Goal: Task Accomplishment & Management: Use online tool/utility

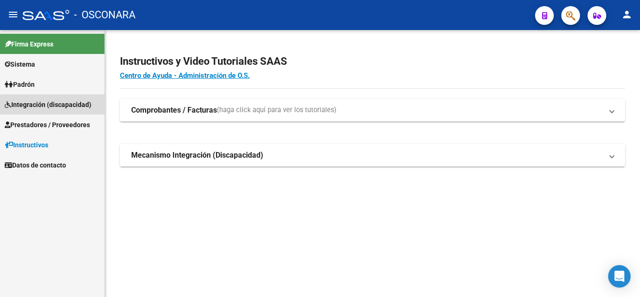
click at [71, 98] on link "Integración (discapacidad)" at bounding box center [52, 104] width 105 height 20
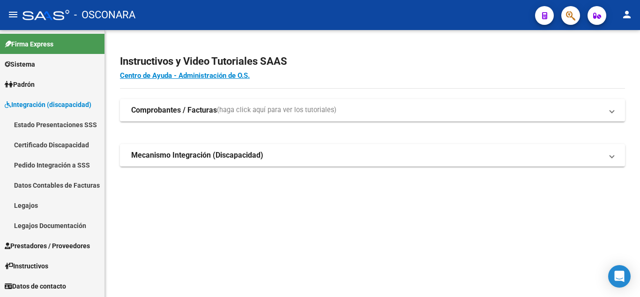
click at [76, 122] on link "Estado Presentaciones SSS" at bounding box center [52, 124] width 105 height 20
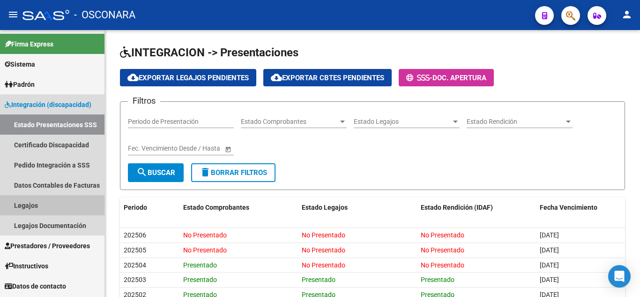
click at [39, 202] on link "Legajos" at bounding box center [52, 205] width 105 height 20
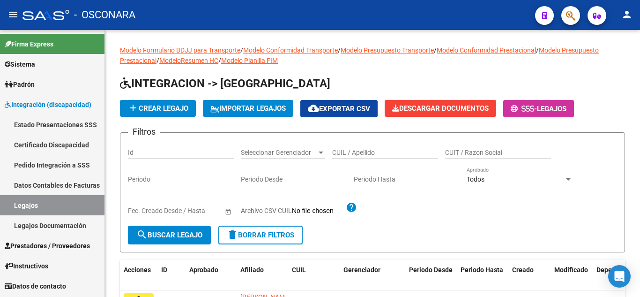
click at [30, 84] on span "Padrón" at bounding box center [20, 84] width 30 height 10
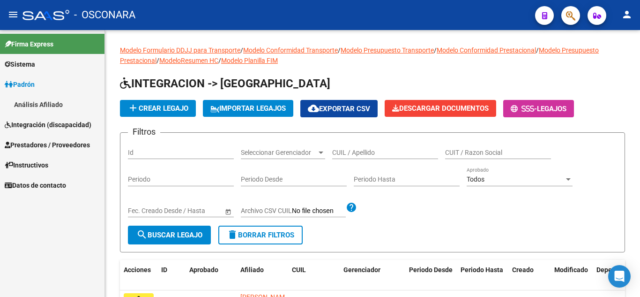
click at [32, 103] on link "Análisis Afiliado" at bounding box center [52, 104] width 105 height 20
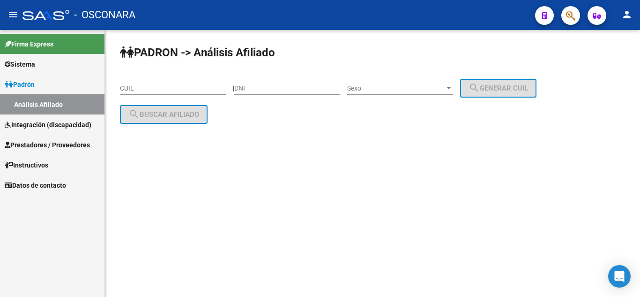
click at [50, 140] on span "Prestadores / Proveedores" at bounding box center [47, 145] width 85 height 10
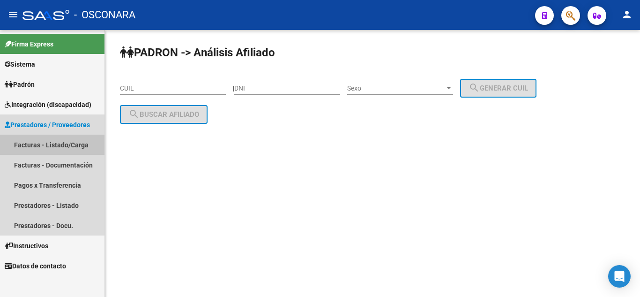
click at [53, 143] on link "Facturas - Listado/Carga" at bounding box center [52, 145] width 105 height 20
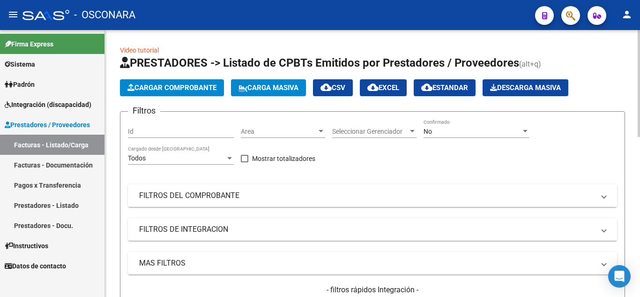
click at [183, 191] on mat-panel-title "FILTROS DEL COMPROBANTE" at bounding box center [367, 195] width 456 height 10
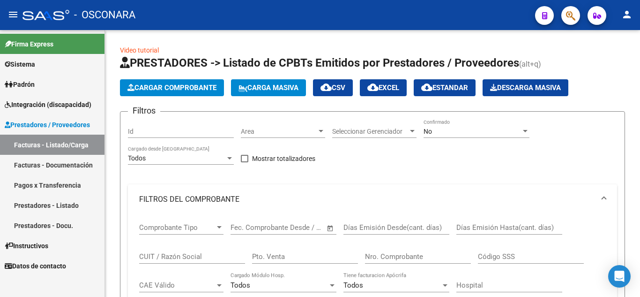
click at [60, 139] on link "Facturas - Listado/Carga" at bounding box center [52, 145] width 105 height 20
click at [53, 121] on span "Prestadores / Proveedores" at bounding box center [47, 125] width 85 height 10
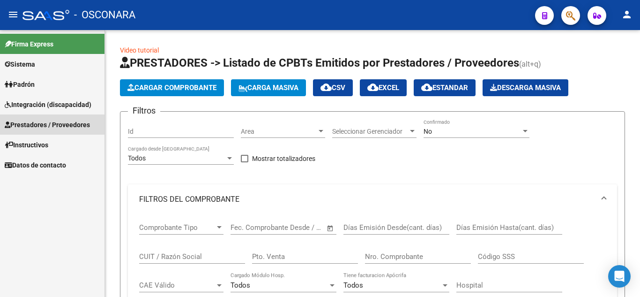
click at [62, 125] on span "Prestadores / Proveedores" at bounding box center [47, 125] width 85 height 10
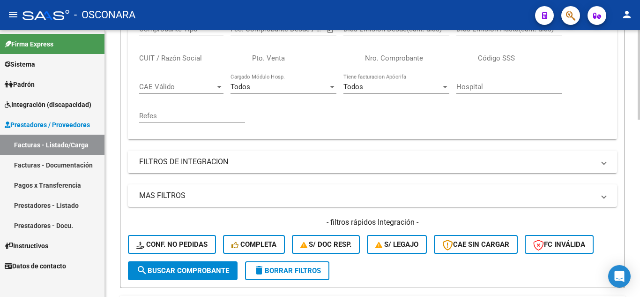
scroll to position [47, 0]
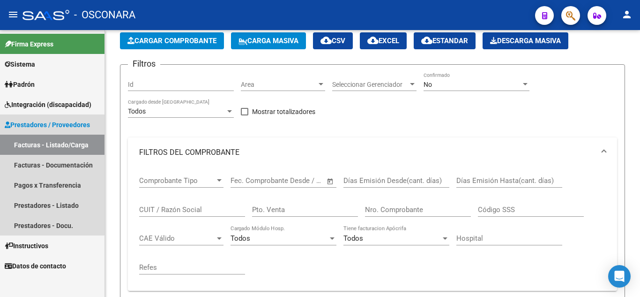
click at [50, 122] on span "Prestadores / Proveedores" at bounding box center [47, 125] width 85 height 10
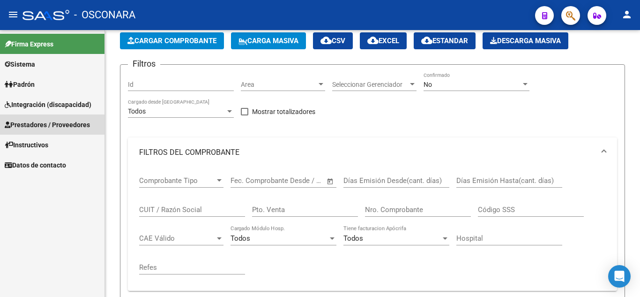
click at [50, 122] on span "Prestadores / Proveedores" at bounding box center [47, 125] width 85 height 10
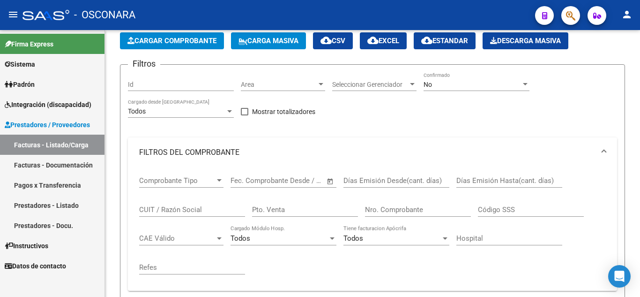
click at [38, 104] on span "Integración (discapacidad)" at bounding box center [48, 104] width 87 height 10
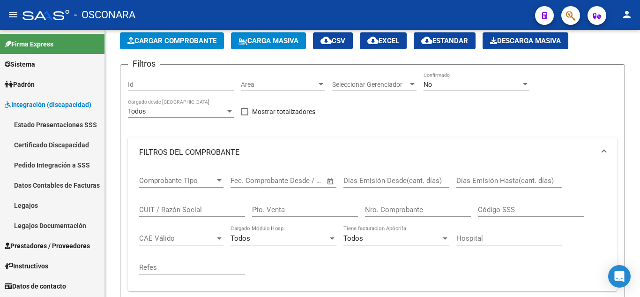
click at [41, 198] on link "Legajos" at bounding box center [52, 205] width 105 height 20
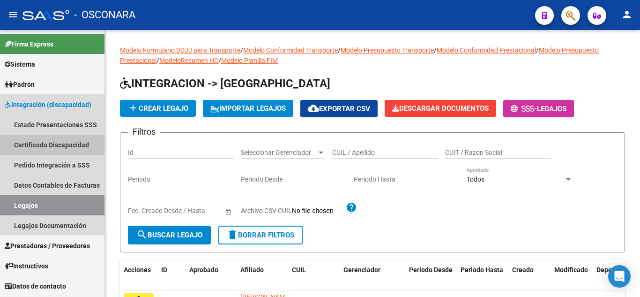
click at [47, 140] on link "Certificado Discapacidad" at bounding box center [52, 145] width 105 height 20
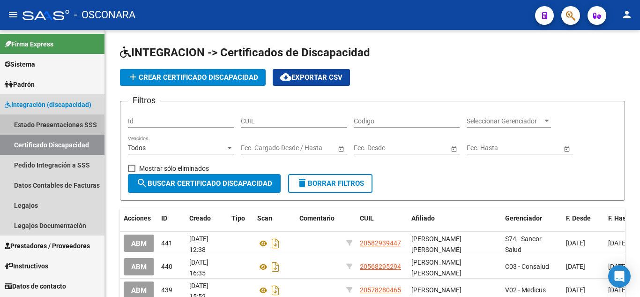
click at [46, 124] on link "Estado Presentaciones SSS" at bounding box center [52, 124] width 105 height 20
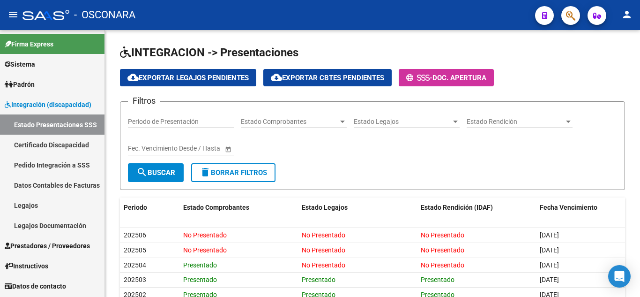
click at [33, 209] on link "Legajos" at bounding box center [52, 205] width 105 height 20
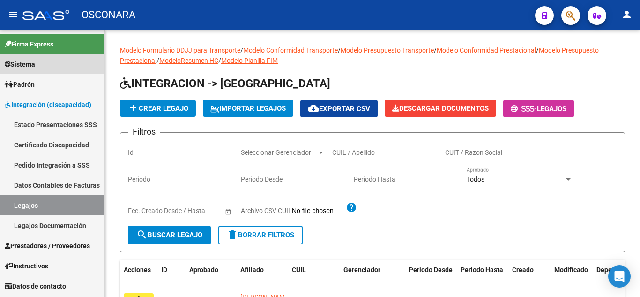
click at [46, 62] on link "Sistema" at bounding box center [52, 64] width 105 height 20
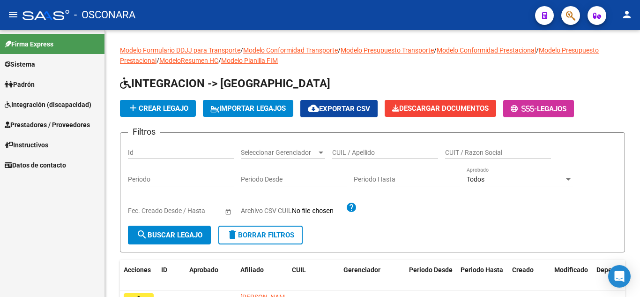
click at [44, 124] on span "Prestadores / Proveedores" at bounding box center [47, 125] width 85 height 10
click at [36, 107] on span "Integración (discapacidad)" at bounding box center [48, 104] width 87 height 10
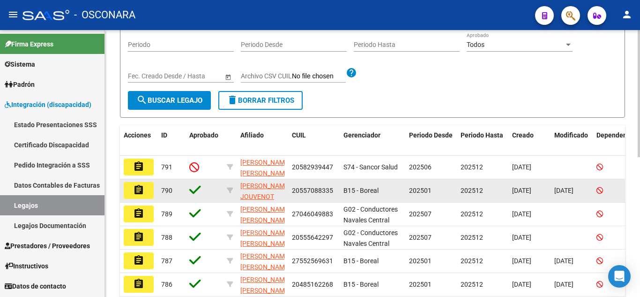
scroll to position [141, 0]
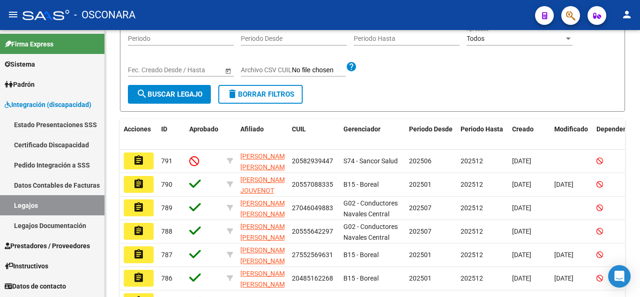
click at [45, 144] on link "Certificado Discapacidad" at bounding box center [52, 145] width 105 height 20
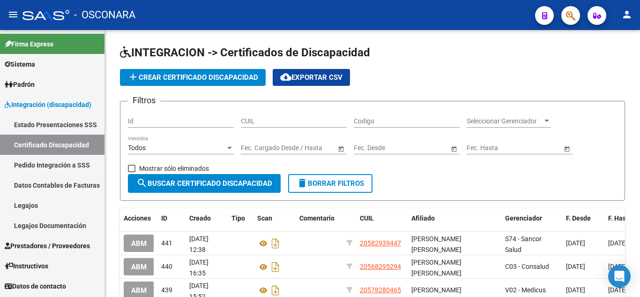
click at [33, 99] on span "Integración (discapacidad)" at bounding box center [48, 104] width 87 height 10
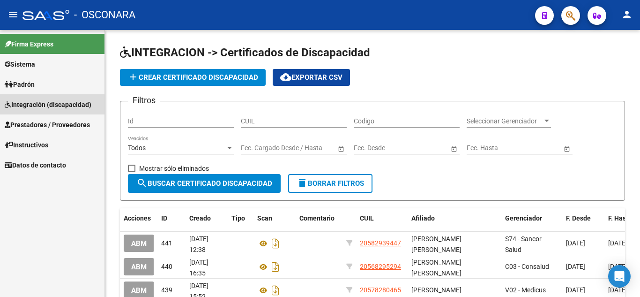
click at [33, 99] on span "Integración (discapacidad)" at bounding box center [48, 104] width 87 height 10
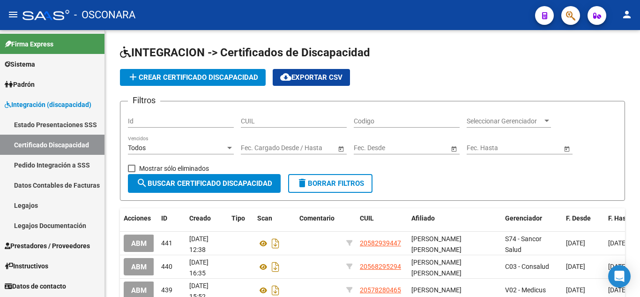
click at [66, 245] on span "Prestadores / Proveedores" at bounding box center [47, 246] width 85 height 10
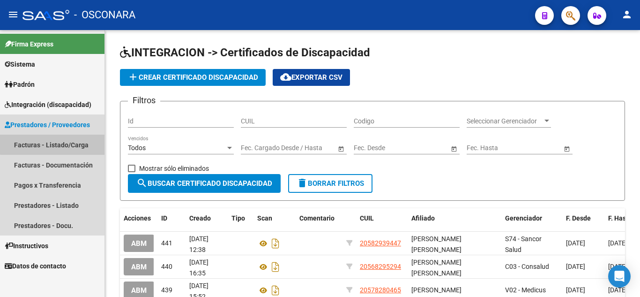
click at [58, 143] on link "Facturas - Listado/Carga" at bounding box center [52, 145] width 105 height 20
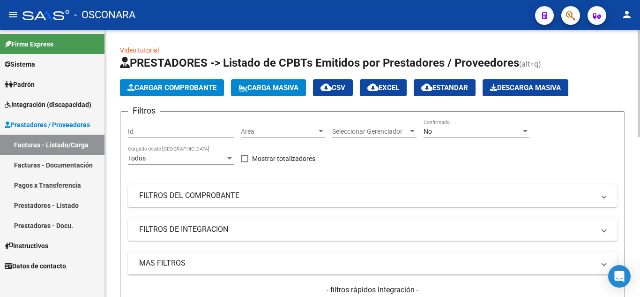
click at [186, 259] on mat-panel-title "MAS FILTROS" at bounding box center [367, 263] width 456 height 10
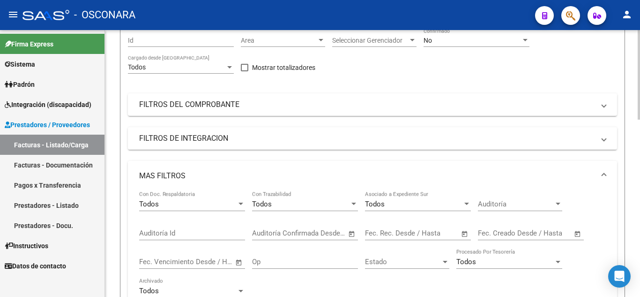
scroll to position [94, 0]
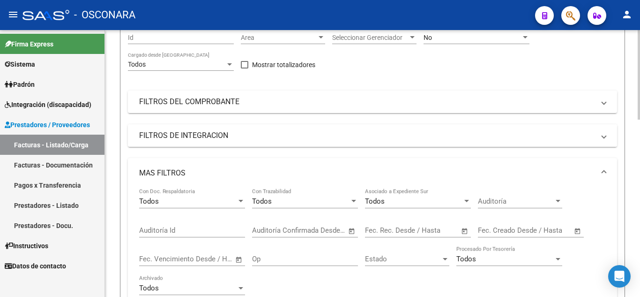
click at [193, 136] on mat-panel-title "FILTROS DE INTEGRACION" at bounding box center [367, 135] width 456 height 10
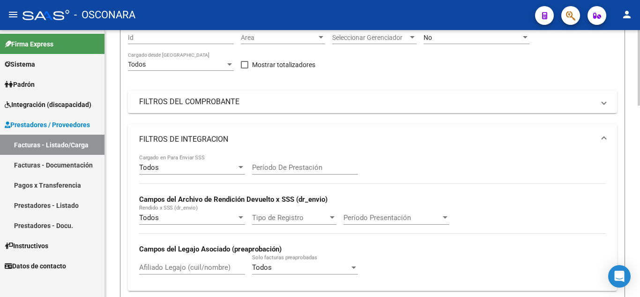
click at [164, 268] on input "Afiliado Legajo (cuil/nombre)" at bounding box center [192, 267] width 106 height 8
paste input "27474411783"
type input "27474411783"
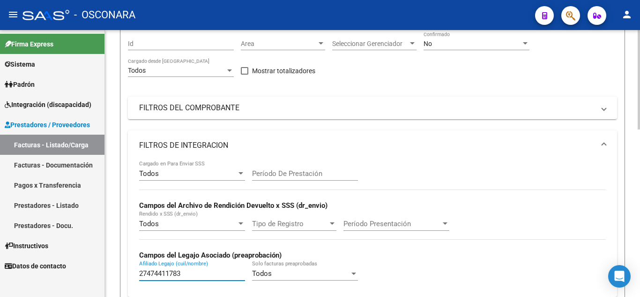
scroll to position [0, 0]
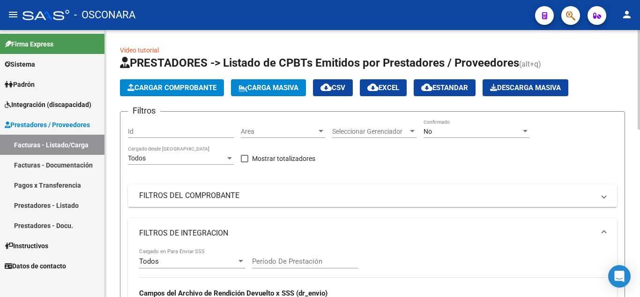
click at [442, 138] on div "No Confirmado" at bounding box center [477, 132] width 106 height 27
click at [437, 135] on div "No" at bounding box center [473, 132] width 98 height 8
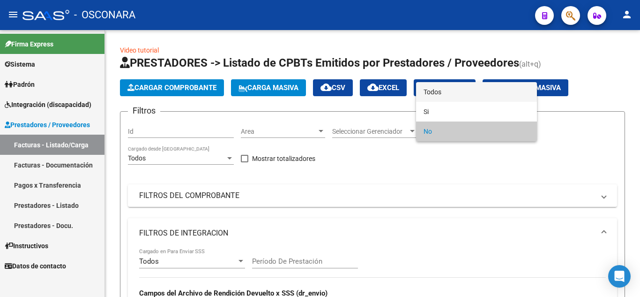
click at [440, 95] on span "Todos" at bounding box center [477, 92] width 106 height 20
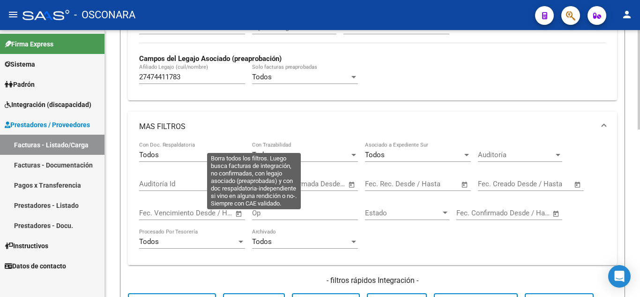
scroll to position [375, 0]
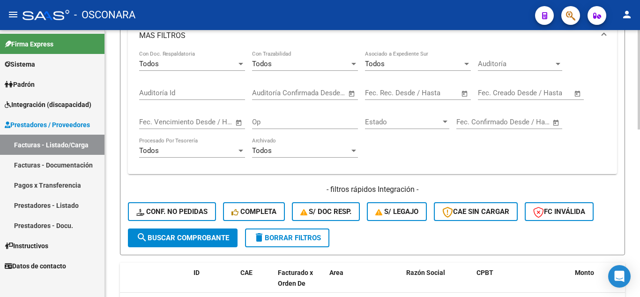
click at [173, 240] on span "search Buscar Comprobante" at bounding box center [182, 237] width 93 height 8
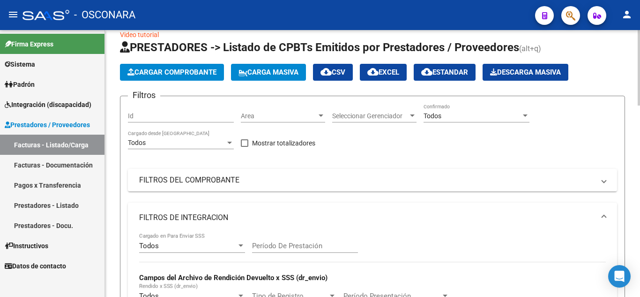
scroll to position [0, 0]
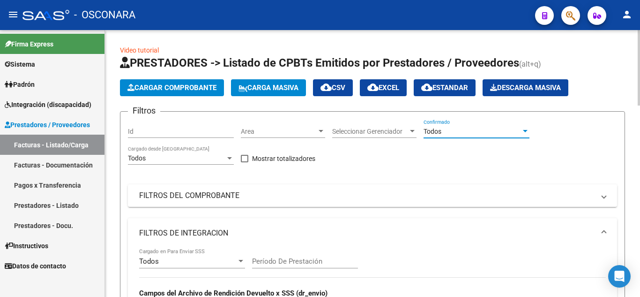
click at [454, 133] on div "Todos" at bounding box center [473, 132] width 98 height 8
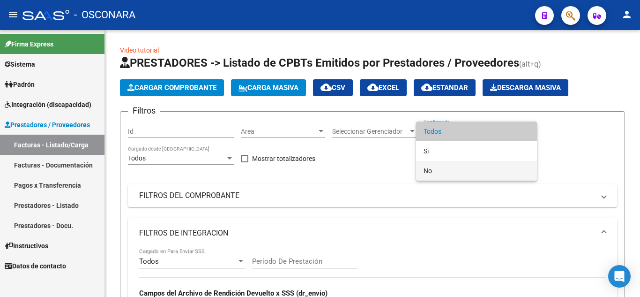
click at [449, 168] on span "No" at bounding box center [477, 171] width 106 height 20
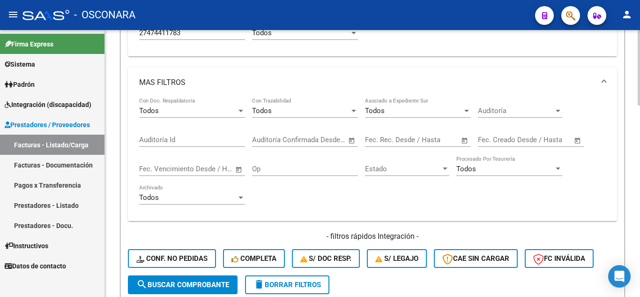
scroll to position [469, 0]
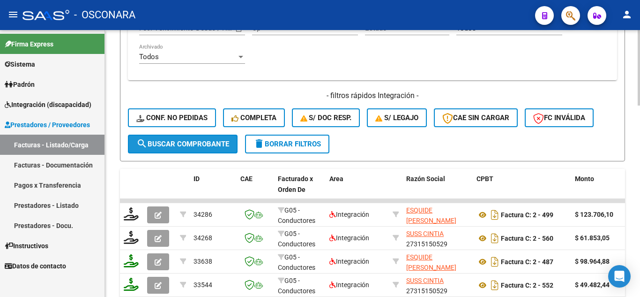
click at [161, 141] on span "search Buscar Comprobante" at bounding box center [182, 144] width 93 height 8
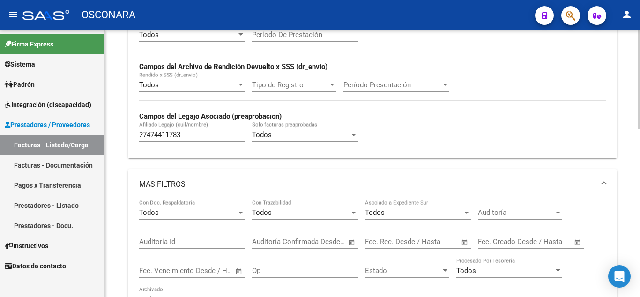
scroll to position [234, 0]
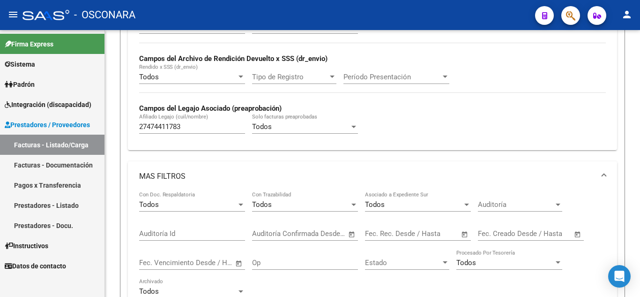
drag, startPoint x: 189, startPoint y: 123, endPoint x: 35, endPoint y: 120, distance: 154.3
click at [186, 124] on input "27474411783" at bounding box center [192, 126] width 106 height 8
drag, startPoint x: 194, startPoint y: 126, endPoint x: 6, endPoint y: 139, distance: 188.9
click at [6, 139] on mat-sidenav-container "Firma Express Sistema Usuarios Todos los Usuarios [PERSON_NAME] Análisis Afilia…" at bounding box center [320, 163] width 640 height 267
paste input "20564109623"
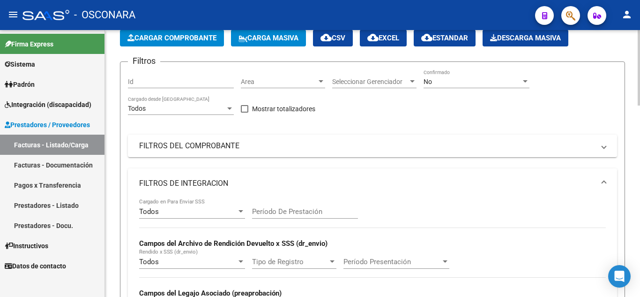
scroll to position [47, 0]
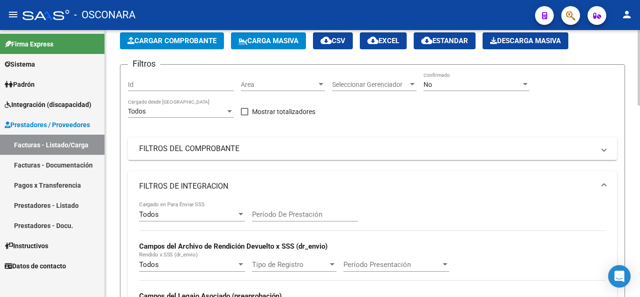
type input "20564109623"
click at [444, 83] on div "No" at bounding box center [473, 85] width 98 height 8
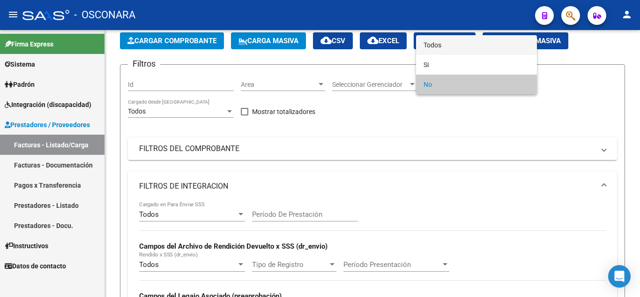
click at [447, 48] on span "Todos" at bounding box center [477, 45] width 106 height 20
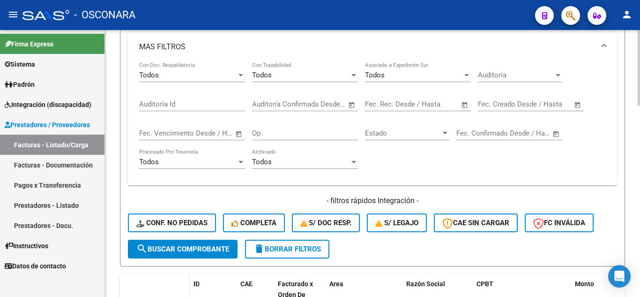
scroll to position [422, 0]
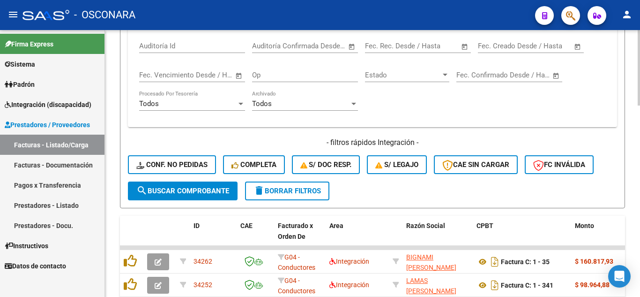
click at [180, 190] on span "search Buscar Comprobante" at bounding box center [182, 191] width 93 height 8
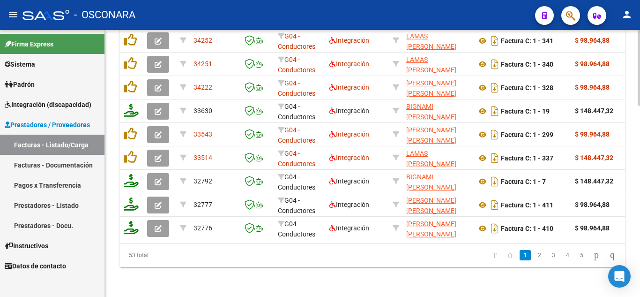
scroll to position [0, 56]
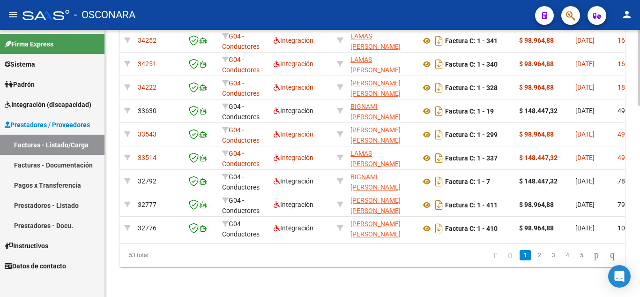
drag, startPoint x: 227, startPoint y: 244, endPoint x: 379, endPoint y: 251, distance: 152.5
click at [379, 251] on div "53 total 1 2 3 4 5" at bounding box center [372, 254] width 505 height 23
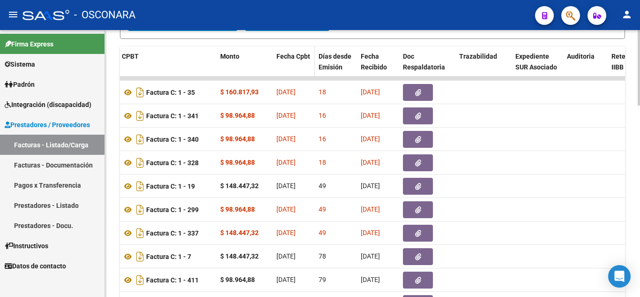
scroll to position [580, 0]
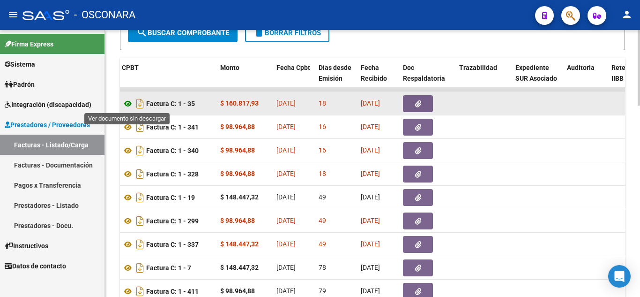
click at [129, 106] on icon at bounding box center [128, 103] width 12 height 11
click at [409, 99] on button "button" at bounding box center [418, 103] width 30 height 17
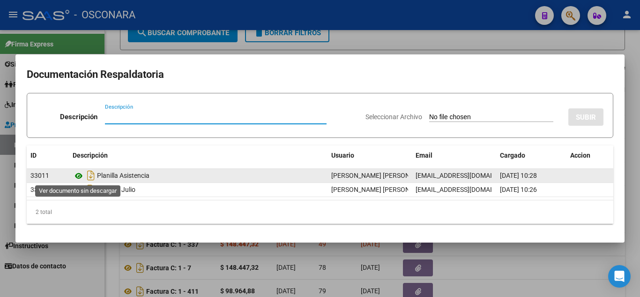
click at [76, 172] on icon at bounding box center [79, 175] width 12 height 11
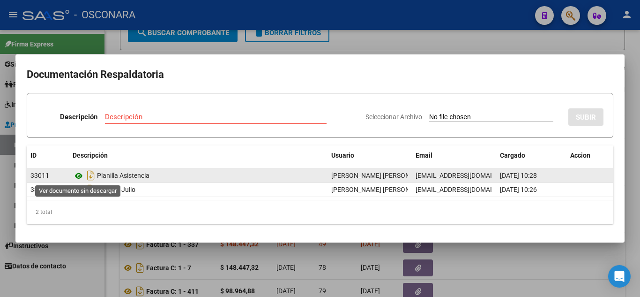
click at [78, 180] on icon at bounding box center [79, 175] width 12 height 11
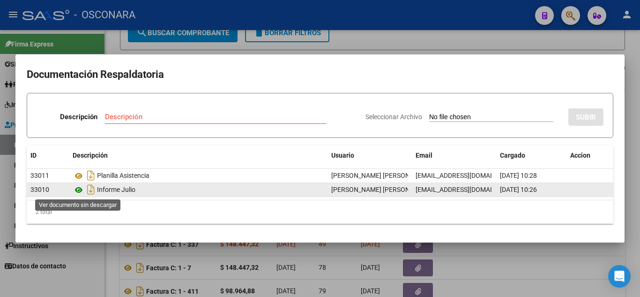
click at [80, 189] on icon at bounding box center [79, 189] width 12 height 11
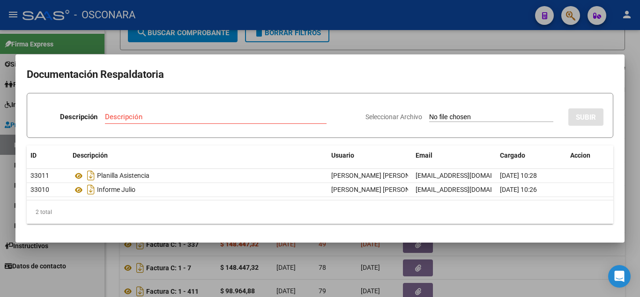
click at [423, 33] on div at bounding box center [320, 148] width 640 height 297
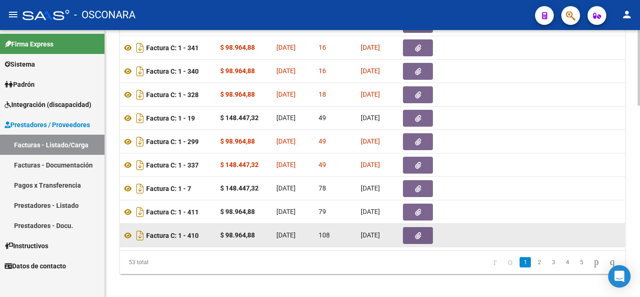
scroll to position [674, 0]
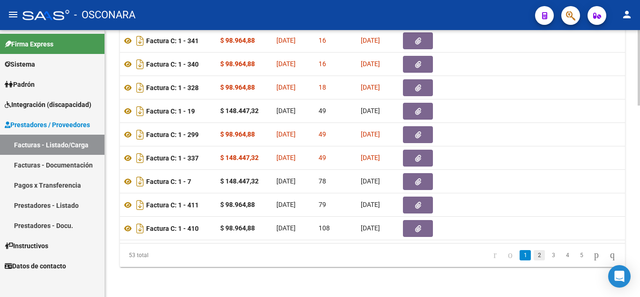
click at [534, 253] on link "2" at bounding box center [539, 255] width 11 height 10
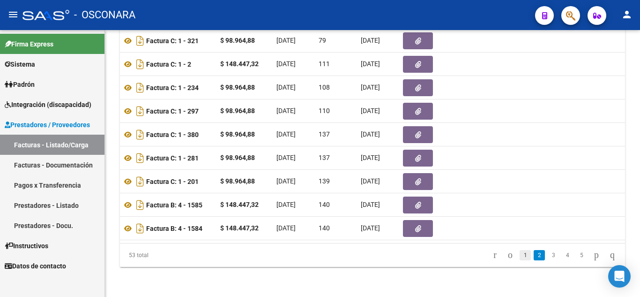
click at [520, 253] on link "1" at bounding box center [525, 255] width 11 height 10
click at [513, 253] on div "53 total 1 2 3 4 5" at bounding box center [372, 254] width 505 height 23
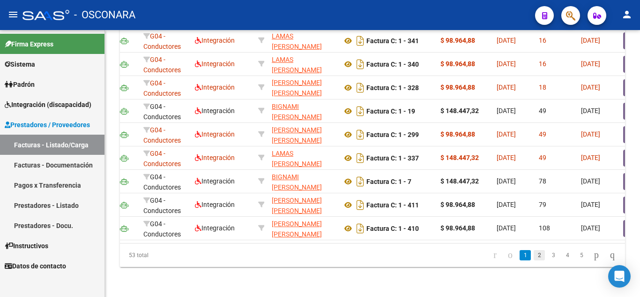
click at [534, 255] on link "2" at bounding box center [539, 255] width 11 height 10
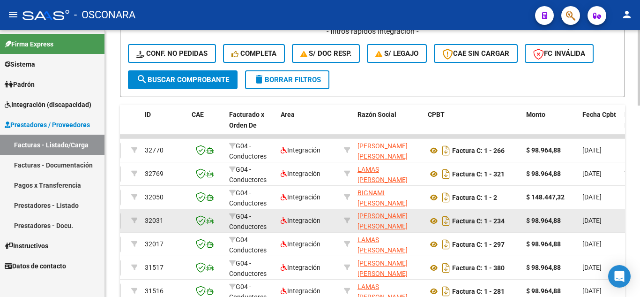
scroll to position [580, 0]
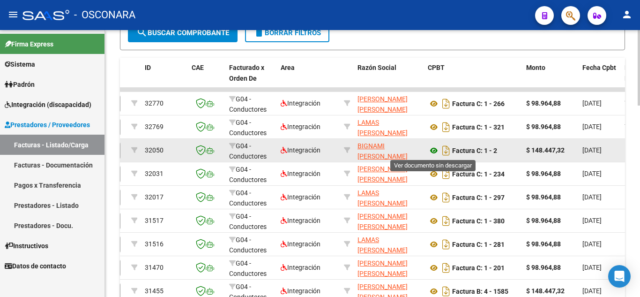
click at [432, 150] on icon at bounding box center [434, 150] width 12 height 11
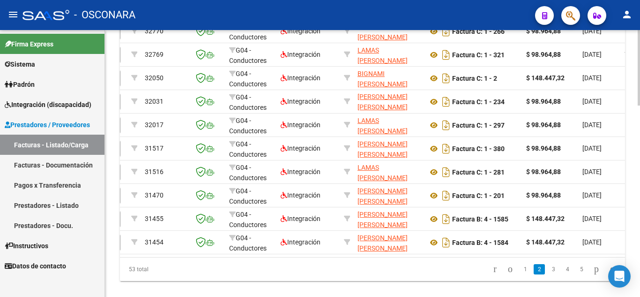
scroll to position [674, 0]
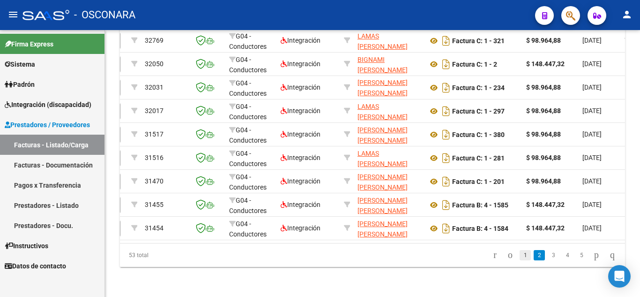
click at [520, 256] on link "1" at bounding box center [525, 255] width 11 height 10
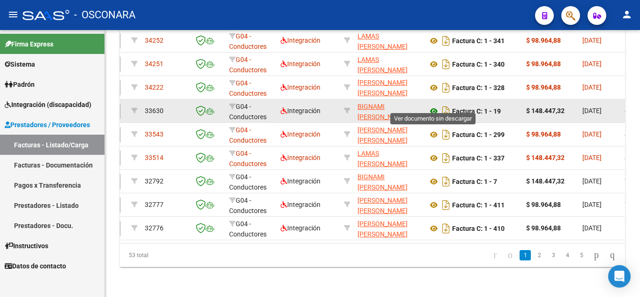
click at [431, 105] on icon at bounding box center [434, 110] width 12 height 11
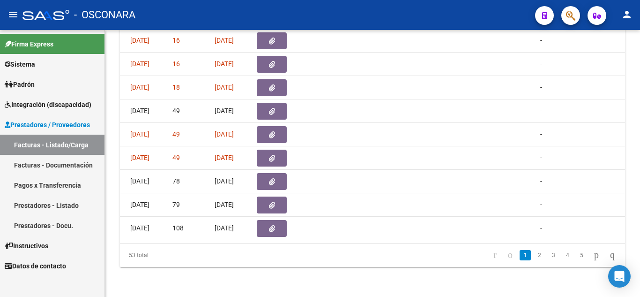
scroll to position [0, 323]
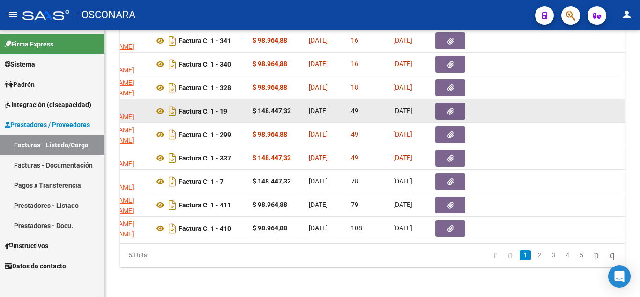
click at [448, 108] on icon "button" at bounding box center [451, 111] width 6 height 7
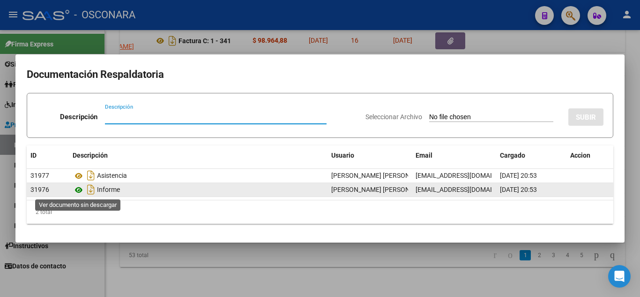
click at [78, 189] on icon at bounding box center [79, 189] width 12 height 11
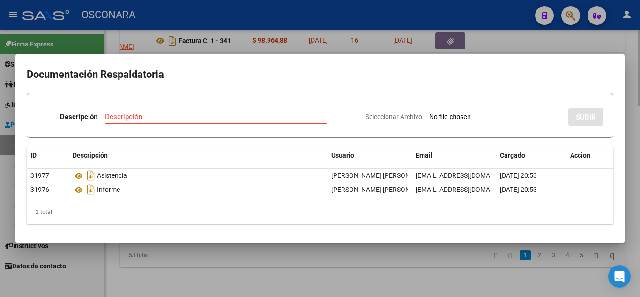
click at [432, 271] on div at bounding box center [320, 148] width 640 height 297
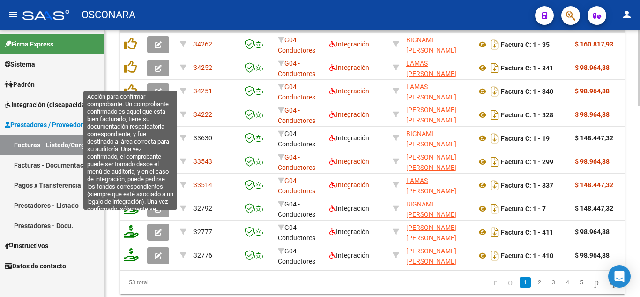
scroll to position [580, 0]
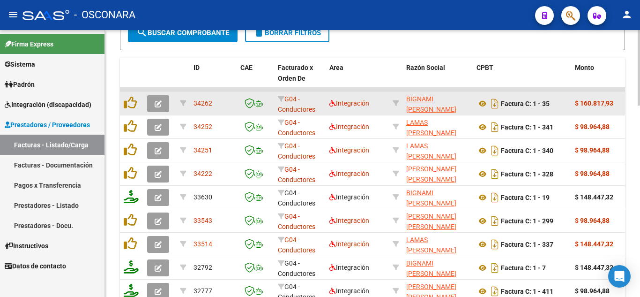
click at [132, 110] on div at bounding box center [132, 103] width 16 height 15
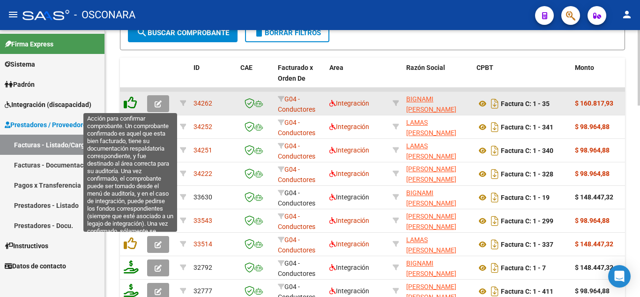
click at [132, 101] on icon at bounding box center [130, 102] width 13 height 13
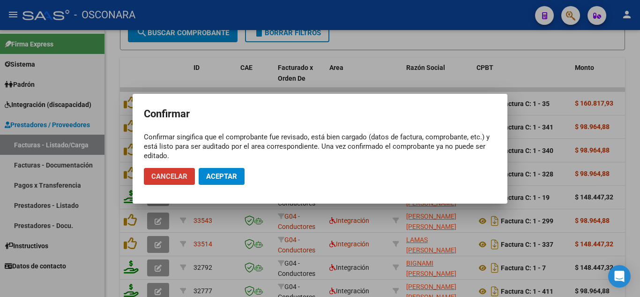
click at [220, 181] on button "Aceptar" at bounding box center [222, 176] width 46 height 17
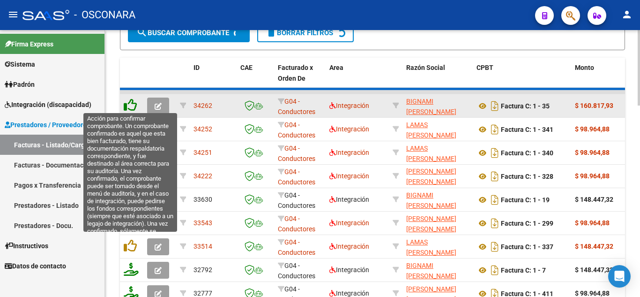
scroll to position [581, 0]
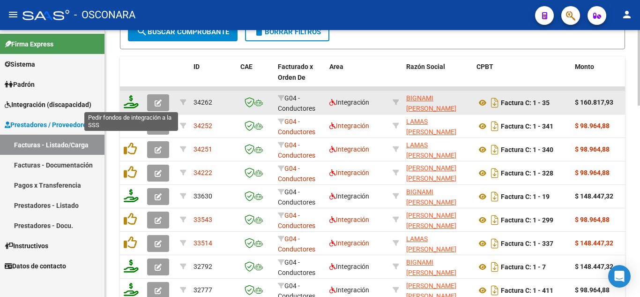
click at [130, 106] on icon at bounding box center [131, 101] width 15 height 13
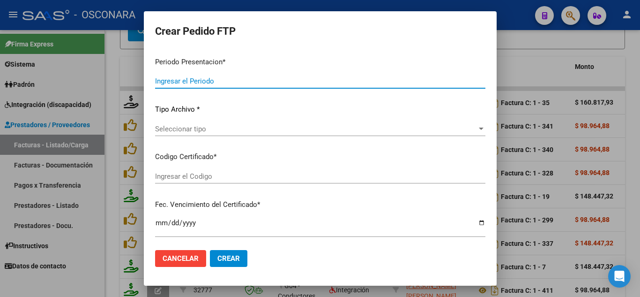
type input "202507"
type input "$ 160.817,93"
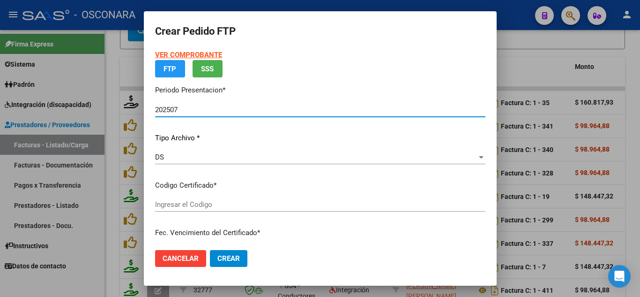
type input "02000564109622024012520270125BUE389"
type input "[DATE]"
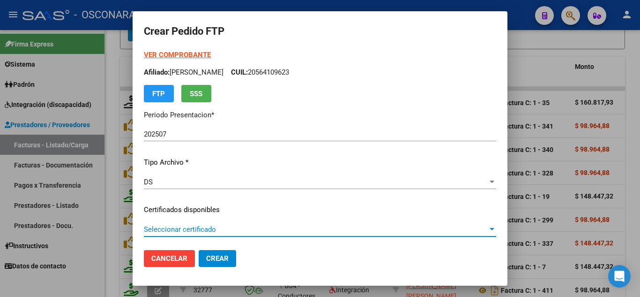
click at [228, 233] on span "Seleccionar certificado" at bounding box center [316, 229] width 344 height 8
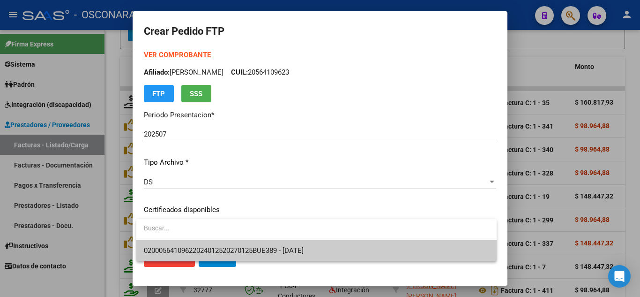
click at [250, 245] on span "02000564109622024012520270125BUE389 - [DATE]" at bounding box center [317, 250] width 346 height 21
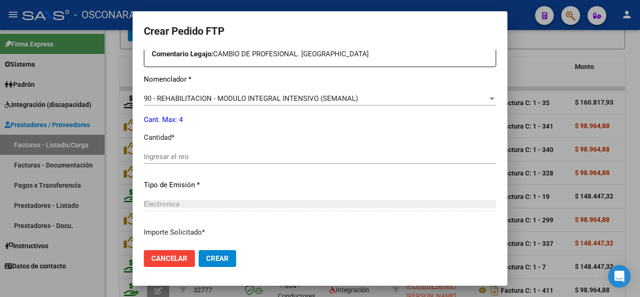
scroll to position [375, 0]
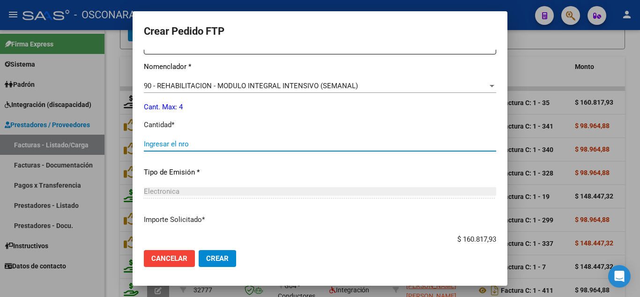
click at [164, 140] on input "Ingresar el nro" at bounding box center [320, 144] width 353 height 8
type input "4"
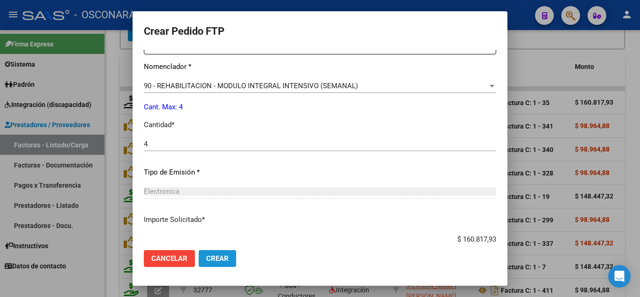
click at [213, 265] on button "Crear" at bounding box center [218, 258] width 38 height 17
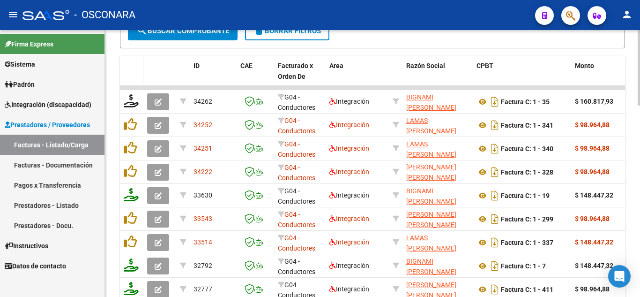
click at [132, 65] on datatable-header-cell at bounding box center [131, 76] width 23 height 41
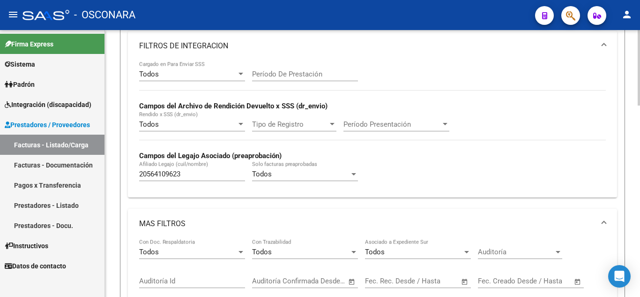
scroll to position [207, 0]
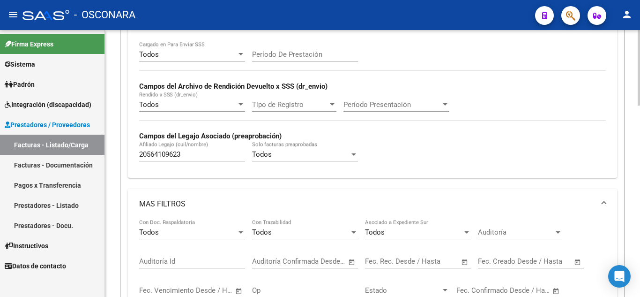
drag, startPoint x: 191, startPoint y: 148, endPoint x: 136, endPoint y: 153, distance: 56.0
click at [174, 151] on div "20564109623 Afiliado Legajo (cuil/nombre)" at bounding box center [192, 151] width 106 height 20
drag, startPoint x: 136, startPoint y: 153, endPoint x: 177, endPoint y: 158, distance: 42.0
click at [135, 153] on div "Todos Cargado en Para Enviar SSS Período De Prestación [PERSON_NAME] del Archiv…" at bounding box center [372, 109] width 489 height 136
drag, startPoint x: 188, startPoint y: 151, endPoint x: 104, endPoint y: 144, distance: 84.7
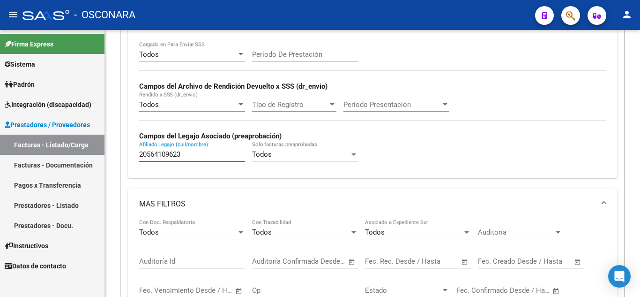
click at [104, 153] on mat-sidenav-container "Firma Express Sistema Usuarios Todos los Usuarios [PERSON_NAME] Análisis Afilia…" at bounding box center [320, 163] width 640 height 267
paste input "27474411783"
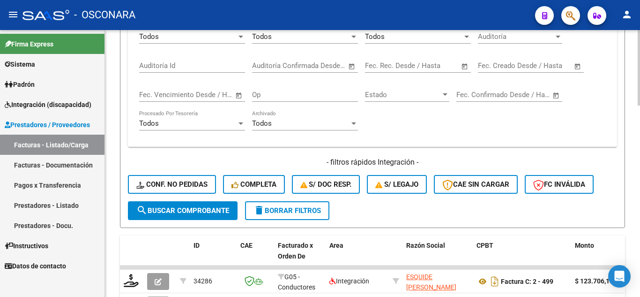
scroll to position [441, 0]
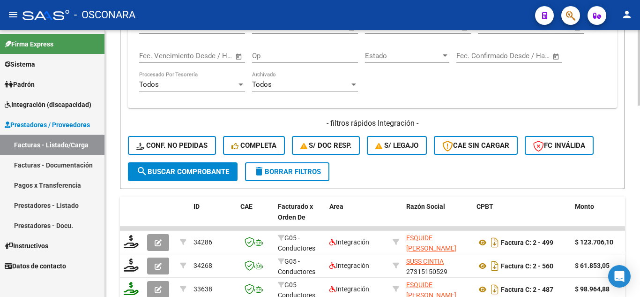
type input "27474411783"
click at [197, 173] on span "search Buscar Comprobante" at bounding box center [182, 171] width 93 height 8
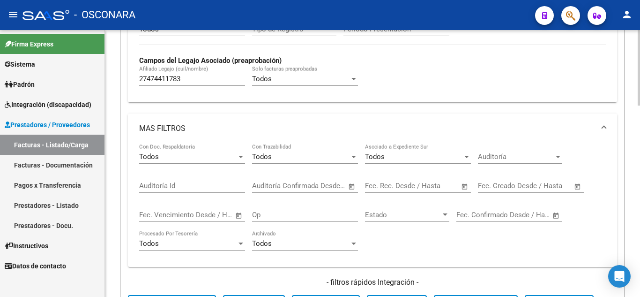
scroll to position [207, 0]
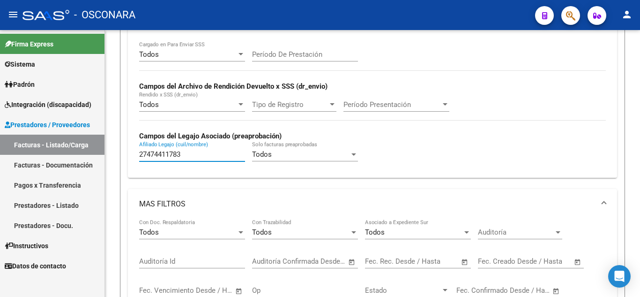
drag, startPoint x: 184, startPoint y: 153, endPoint x: 2, endPoint y: 128, distance: 183.2
click at [2, 128] on mat-sidenav-container "Firma Express Sistema Usuarios Todos los Usuarios [PERSON_NAME] Análisis Afilia…" at bounding box center [320, 163] width 640 height 267
paste input "20564109623"
type input "20564109623"
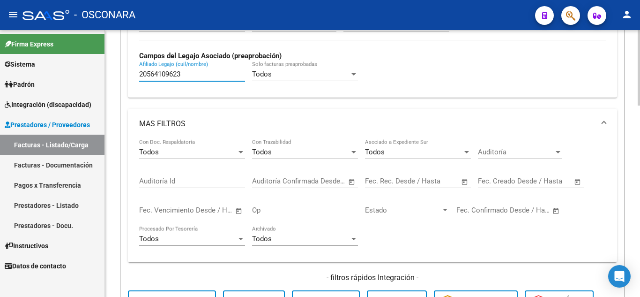
scroll to position [394, 0]
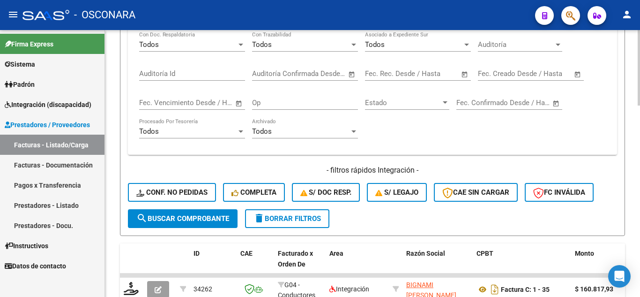
click at [214, 220] on span "search Buscar Comprobante" at bounding box center [182, 218] width 93 height 8
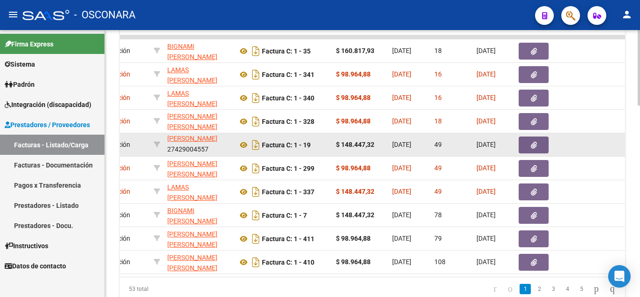
scroll to position [627, 0]
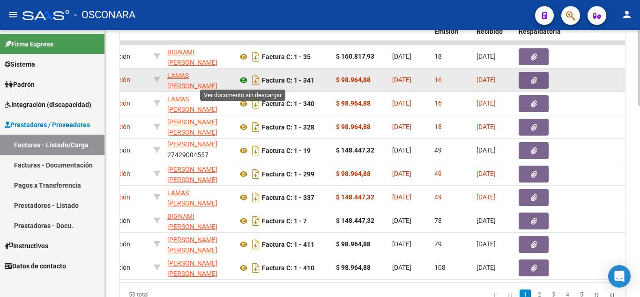
click at [243, 80] on icon at bounding box center [244, 80] width 12 height 11
click at [537, 82] on button "button" at bounding box center [534, 80] width 30 height 17
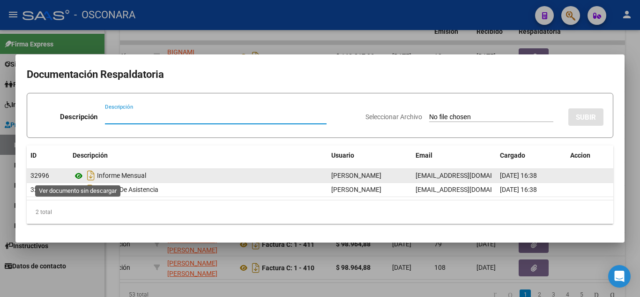
click at [76, 176] on icon at bounding box center [79, 175] width 12 height 11
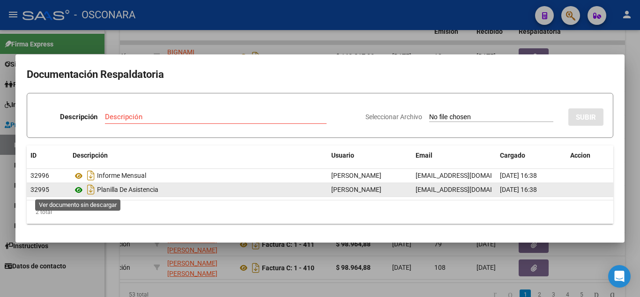
click at [79, 188] on icon at bounding box center [79, 189] width 12 height 11
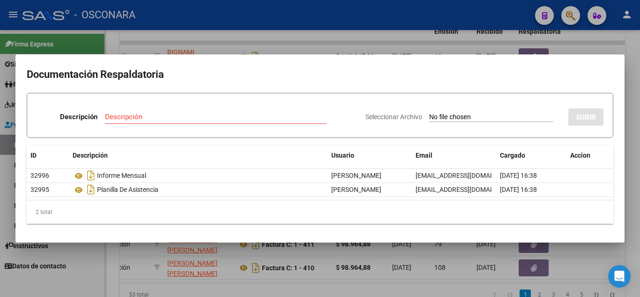
click at [633, 69] on div at bounding box center [320, 148] width 640 height 297
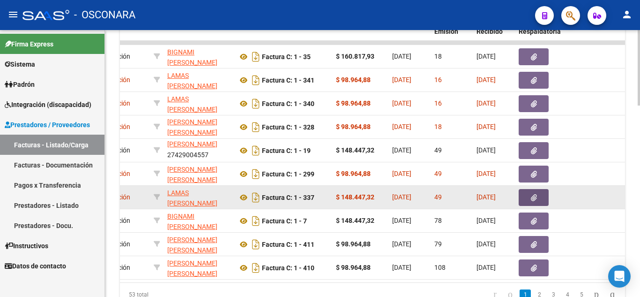
click at [538, 194] on button "button" at bounding box center [534, 197] width 30 height 17
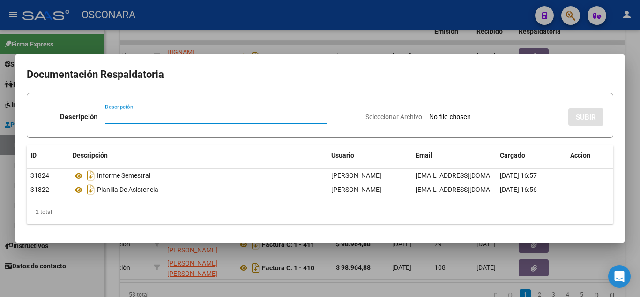
click at [583, 252] on div at bounding box center [320, 148] width 640 height 297
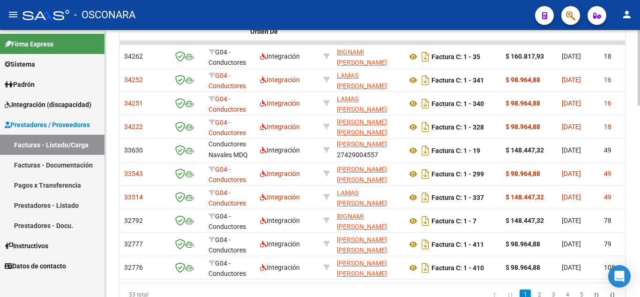
scroll to position [0, 0]
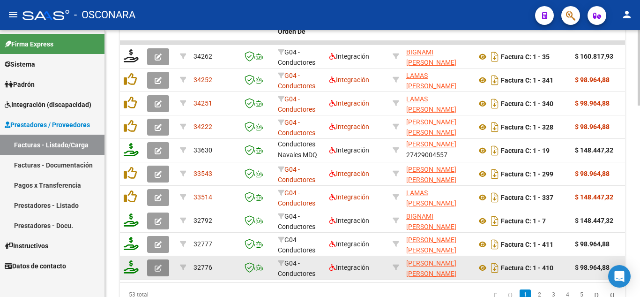
click at [155, 261] on button "button" at bounding box center [158, 267] width 22 height 17
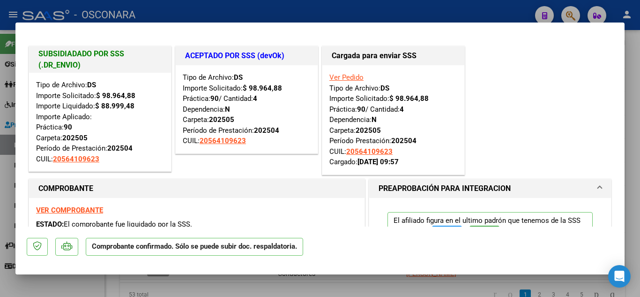
click at [636, 55] on div at bounding box center [320, 148] width 640 height 297
type input "$ 0,00"
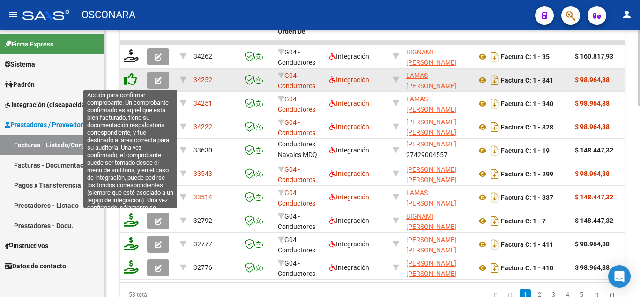
click at [132, 81] on icon at bounding box center [130, 79] width 13 height 13
click at [129, 80] on icon at bounding box center [130, 79] width 13 height 13
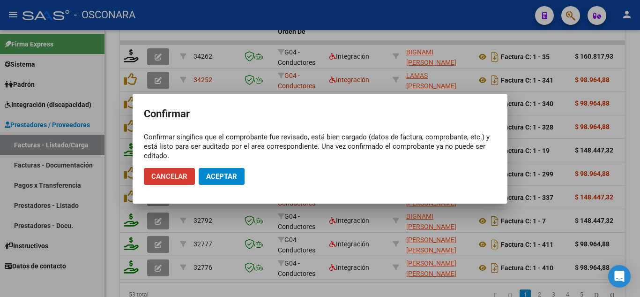
click at [218, 172] on span "Aceptar" at bounding box center [221, 176] width 31 height 8
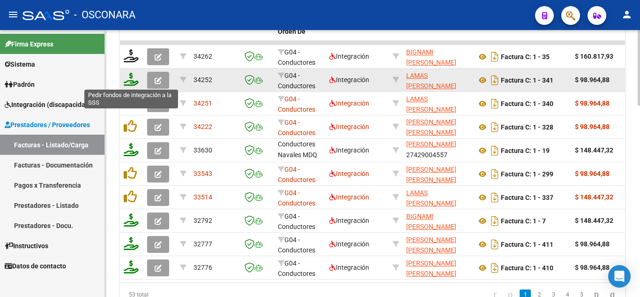
click at [132, 77] on icon at bounding box center [131, 79] width 15 height 13
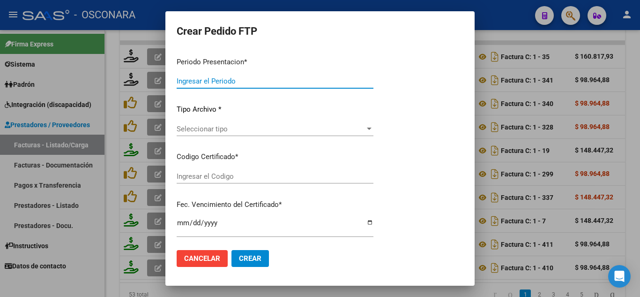
type input "202507"
type input "$ 98.964,88"
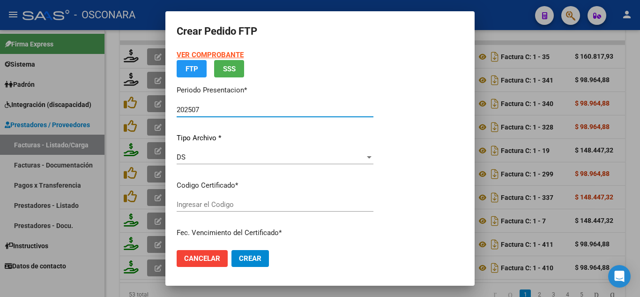
type input "02000564109622024012520270125BUE389"
type input "[DATE]"
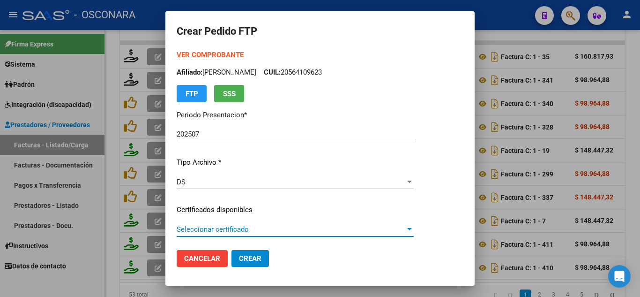
click at [226, 230] on span "Seleccionar certificado" at bounding box center [291, 229] width 229 height 8
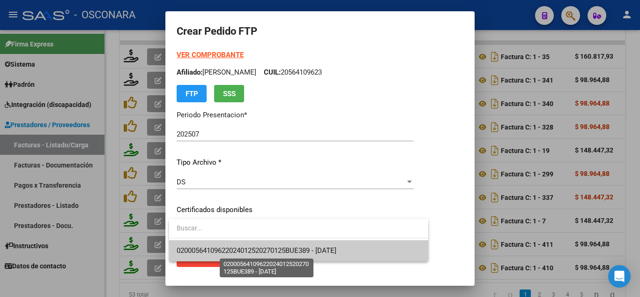
click at [251, 248] on span "02000564109622024012520270125BUE389 - [DATE]" at bounding box center [257, 250] width 160 height 8
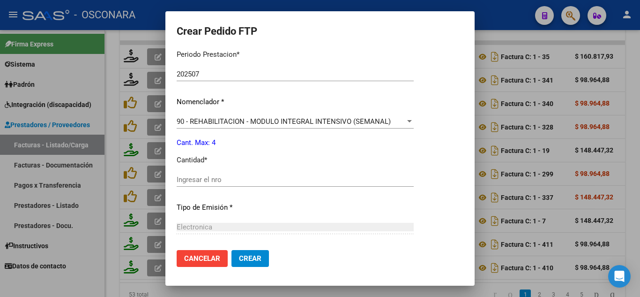
scroll to position [328, 0]
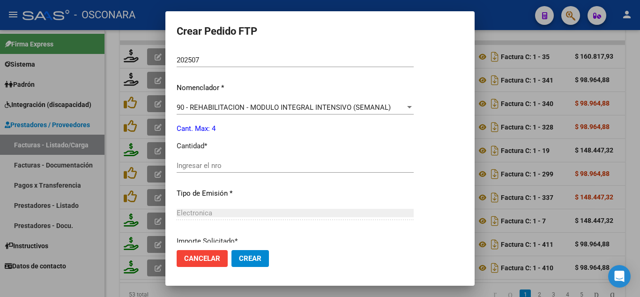
click at [192, 165] on input "Ingresar el nro" at bounding box center [295, 165] width 237 height 8
type input "4"
click at [258, 259] on span "Crear" at bounding box center [250, 258] width 23 height 8
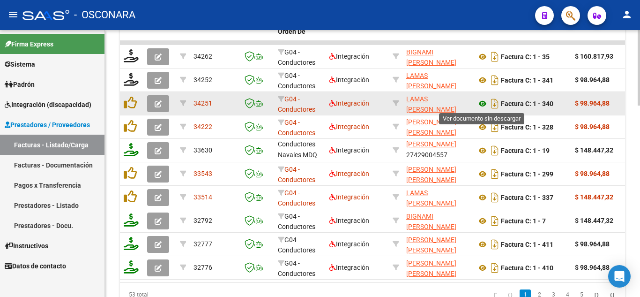
click at [482, 104] on icon at bounding box center [483, 103] width 12 height 11
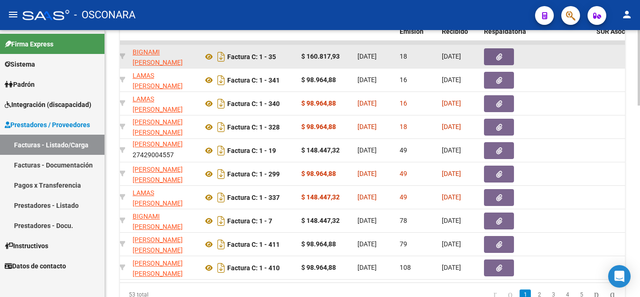
scroll to position [0, 276]
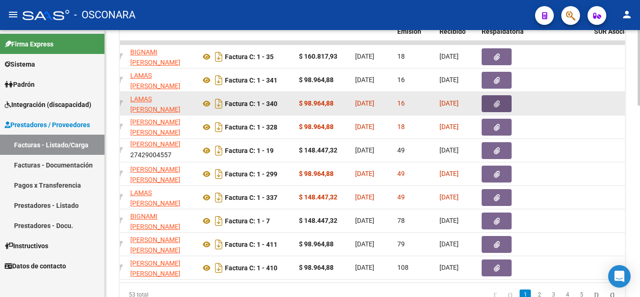
click at [499, 105] on icon "button" at bounding box center [497, 103] width 6 height 7
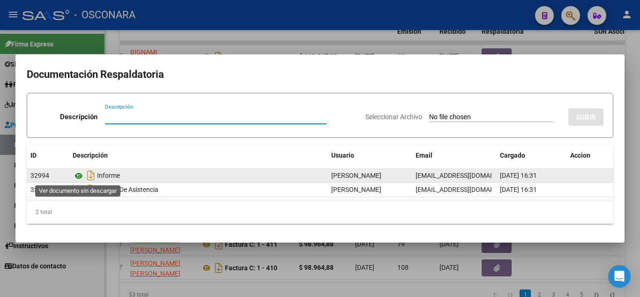
click at [77, 176] on icon at bounding box center [79, 175] width 12 height 11
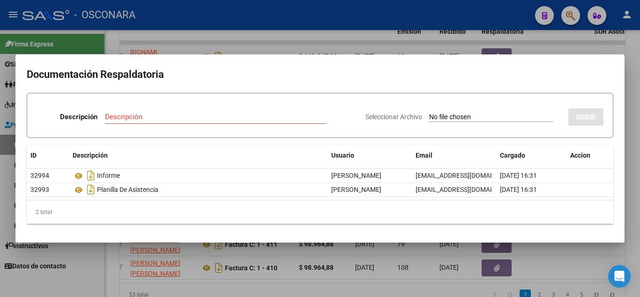
click at [567, 263] on div at bounding box center [320, 148] width 640 height 297
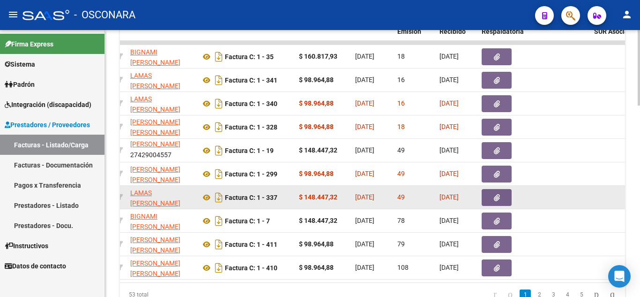
click at [496, 200] on icon "button" at bounding box center [497, 197] width 6 height 7
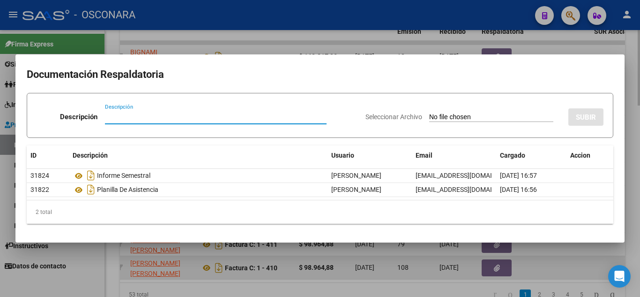
click at [553, 268] on div at bounding box center [320, 148] width 640 height 297
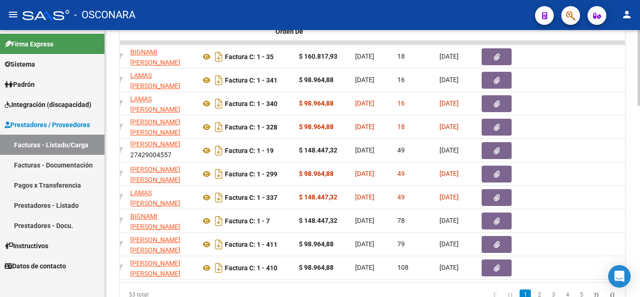
scroll to position [0, 0]
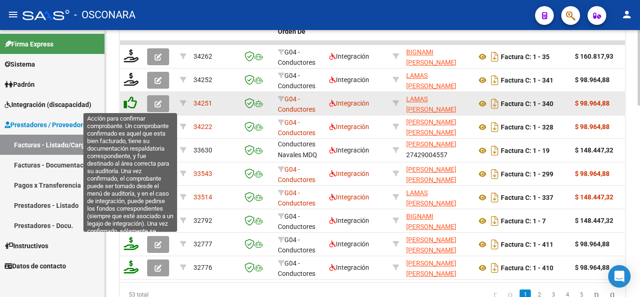
click at [136, 104] on icon at bounding box center [130, 102] width 13 height 13
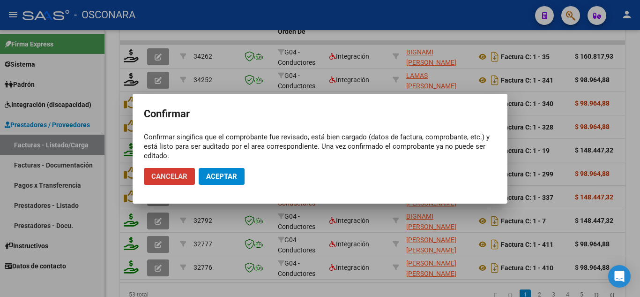
click at [232, 175] on span "Aceptar" at bounding box center [221, 176] width 31 height 8
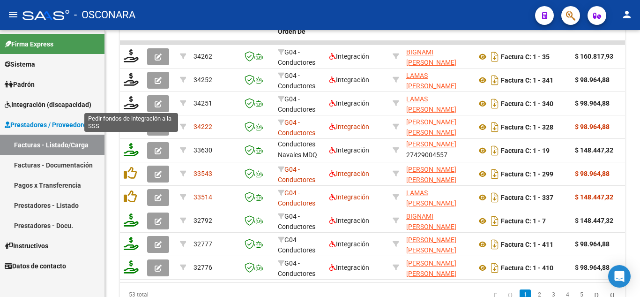
click at [131, 106] on icon at bounding box center [131, 102] width 15 height 13
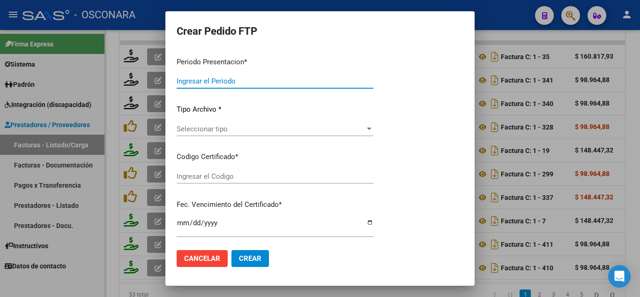
type input "202507"
type input "202506"
type input "$ 98.964,88"
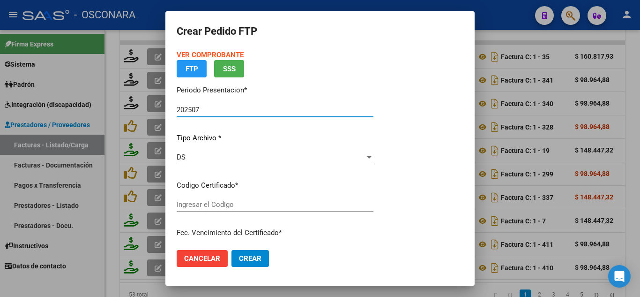
type input "02000564109622024012520270125BUE389"
type input "[DATE]"
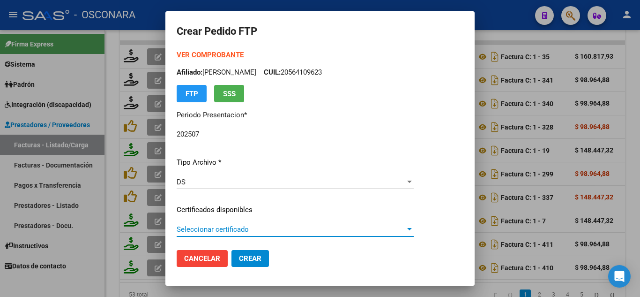
click at [215, 232] on span "Seleccionar certificado" at bounding box center [291, 229] width 229 height 8
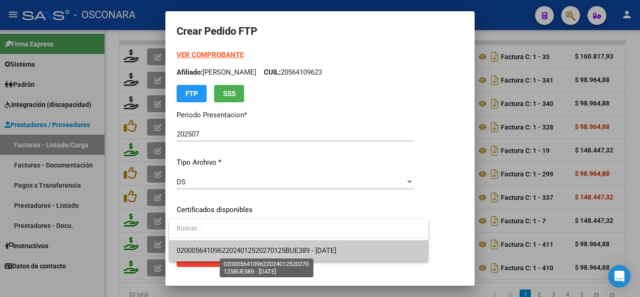
click at [233, 249] on span "02000564109622024012520270125BUE389 - [DATE]" at bounding box center [257, 250] width 160 height 8
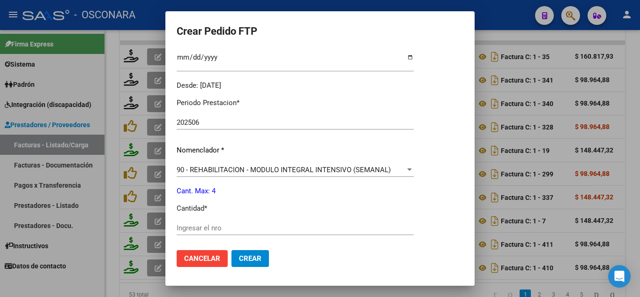
scroll to position [328, 0]
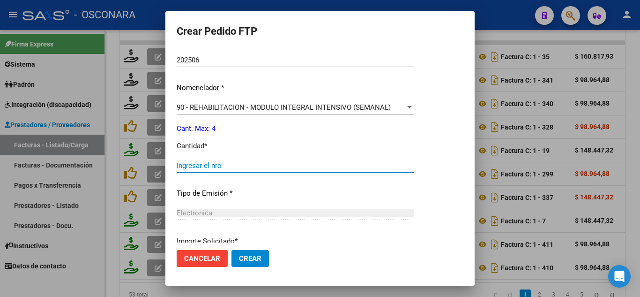
click at [199, 163] on input "Ingresar el nro" at bounding box center [295, 165] width 237 height 8
type input "4"
click at [247, 263] on span "Crear" at bounding box center [250, 258] width 23 height 8
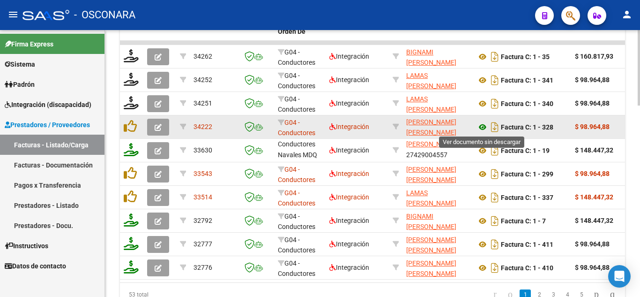
click at [482, 127] on icon at bounding box center [483, 126] width 12 height 11
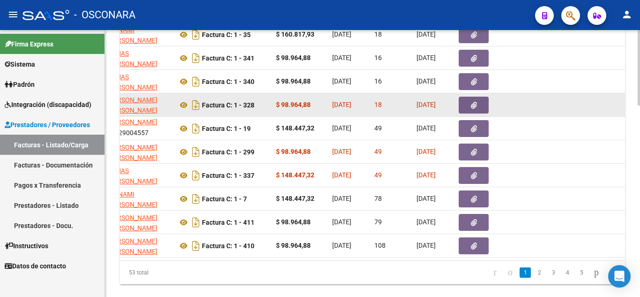
scroll to position [627, 0]
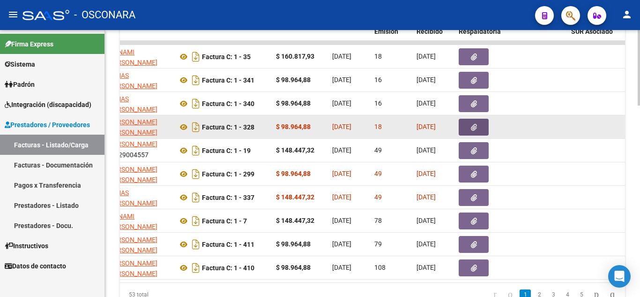
click at [472, 125] on icon "button" at bounding box center [474, 127] width 6 height 7
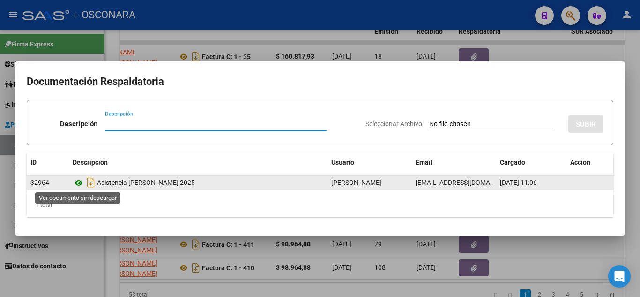
click at [77, 183] on icon at bounding box center [79, 182] width 12 height 11
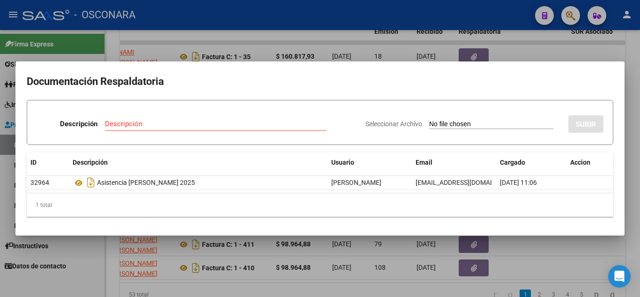
click at [551, 263] on div at bounding box center [320, 148] width 640 height 297
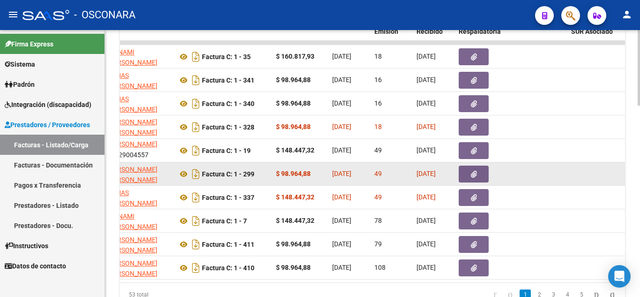
click at [483, 168] on button "button" at bounding box center [474, 174] width 30 height 17
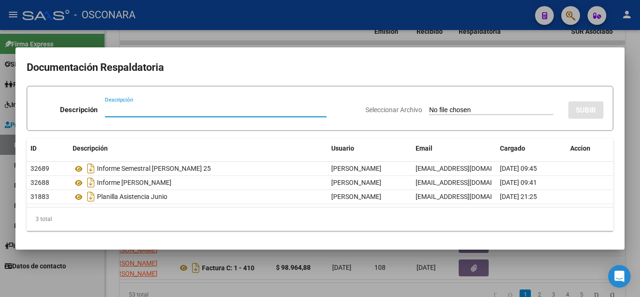
click at [372, 279] on div at bounding box center [320, 148] width 640 height 297
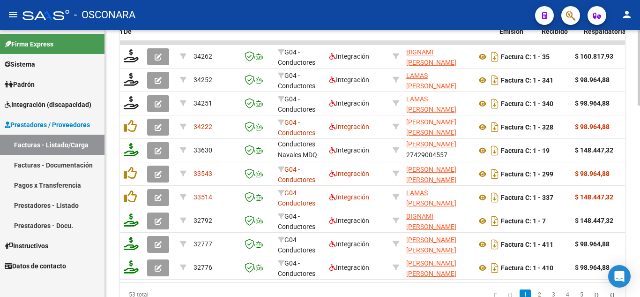
scroll to position [0, 174]
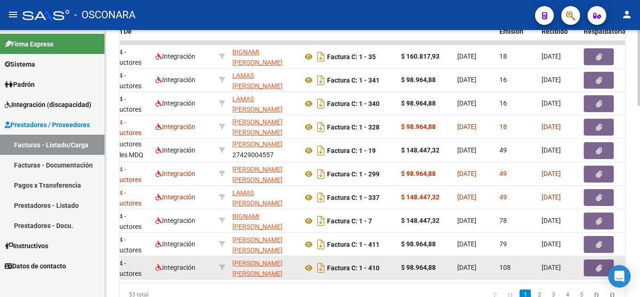
drag, startPoint x: 360, startPoint y: 281, endPoint x: 447, endPoint y: 269, distance: 88.5
click at [447, 273] on datatable-selection "34262 G04 - Conductores Navales MDQ Integración BIGNAMI [PERSON_NAME] 274290045…" at bounding box center [198, 277] width 505 height 8
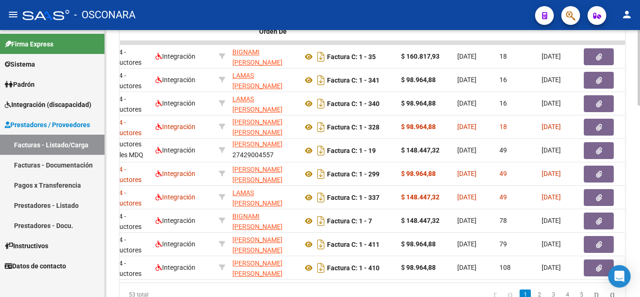
scroll to position [0, 0]
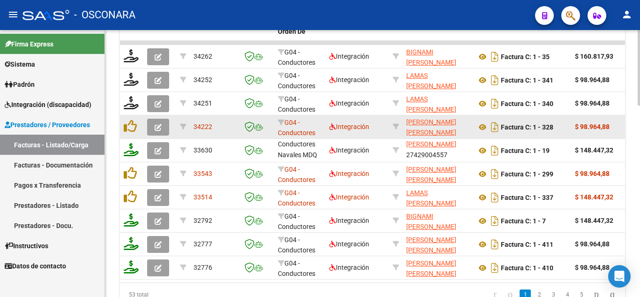
click at [159, 128] on icon "button" at bounding box center [158, 127] width 7 height 7
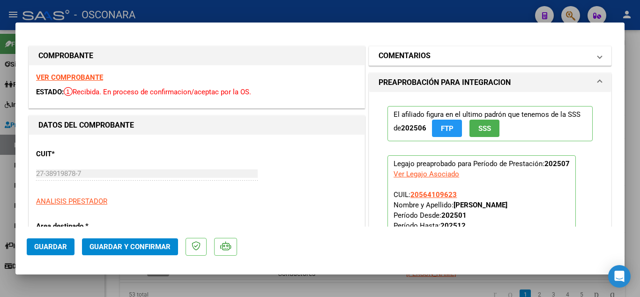
click at [441, 54] on mat-panel-title "COMENTARIOS" at bounding box center [485, 55] width 212 height 11
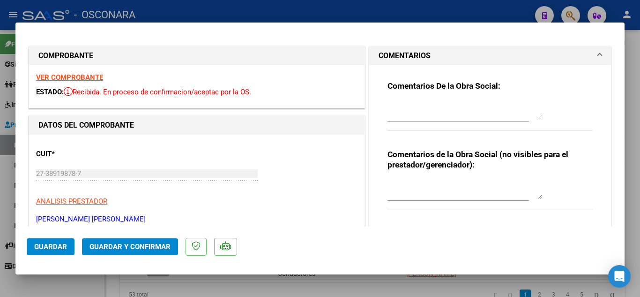
click at [405, 117] on textarea at bounding box center [465, 110] width 155 height 19
type textarea "19/09"
